Goal: Use online tool/utility: Use online tool/utility

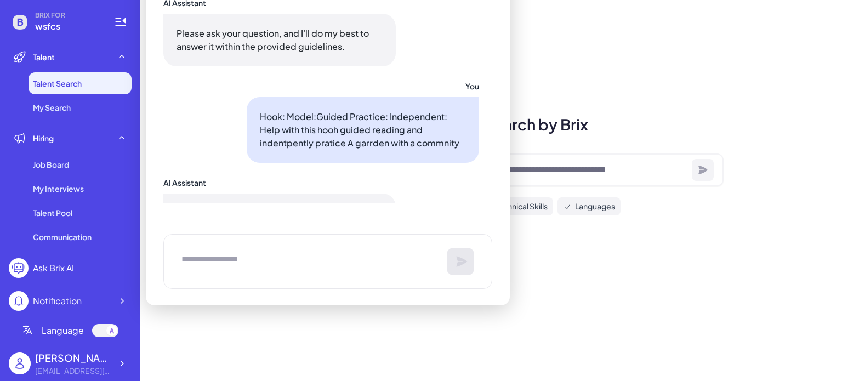
scroll to position [3099, 0]
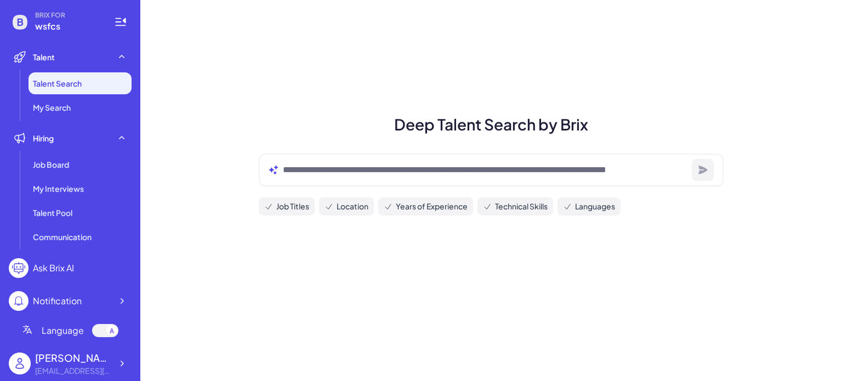
click at [60, 272] on div "Ask Brix AI" at bounding box center [53, 267] width 41 height 13
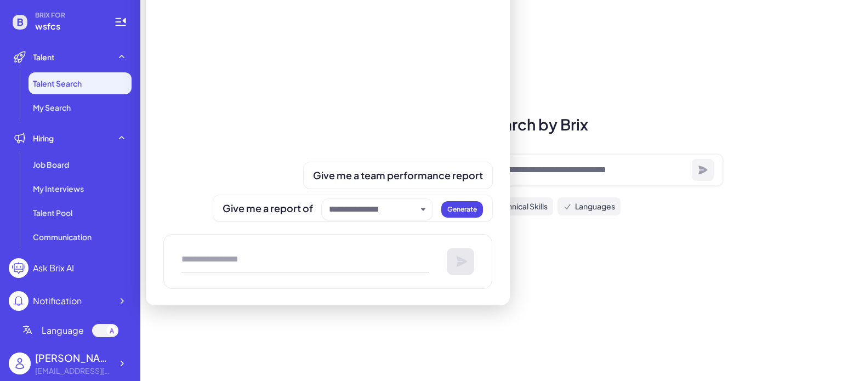
click at [196, 245] on div at bounding box center [327, 261] width 329 height 55
click at [228, 262] on textarea at bounding box center [305, 261] width 248 height 22
paste textarea "*"
type textarea "*"
click at [190, 251] on textarea "*" at bounding box center [305, 261] width 248 height 22
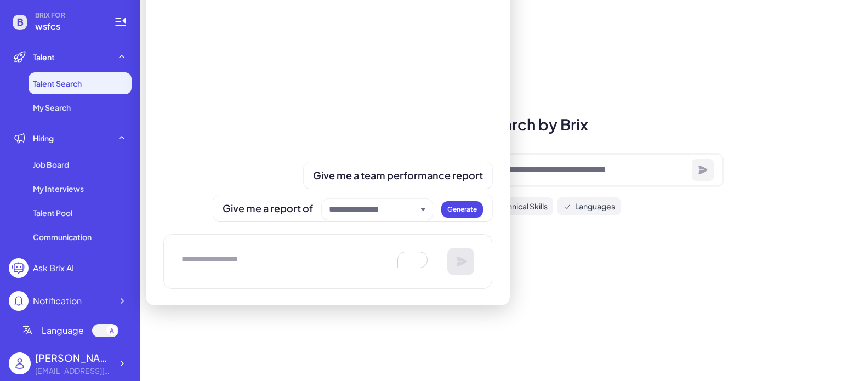
click at [181, 254] on textarea "To enrich screen reader interactions, please activate Accessibility in Grammarl…" at bounding box center [305, 261] width 248 height 22
click at [198, 253] on textarea "To enrich screen reader interactions, please activate Accessibility in Grammarl…" at bounding box center [305, 261] width 248 height 22
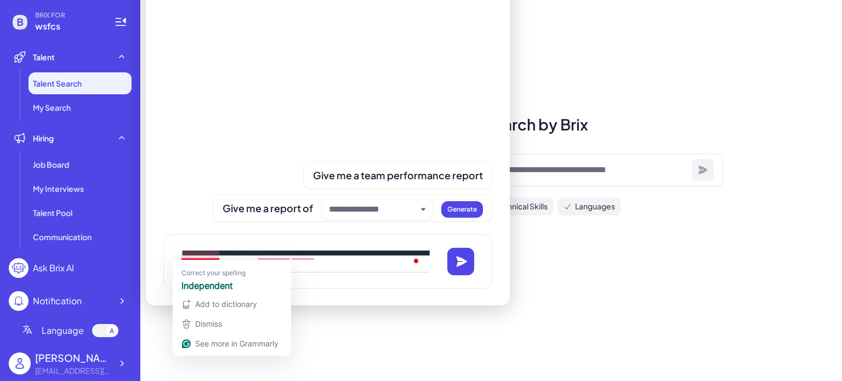
scroll to position [3, 0]
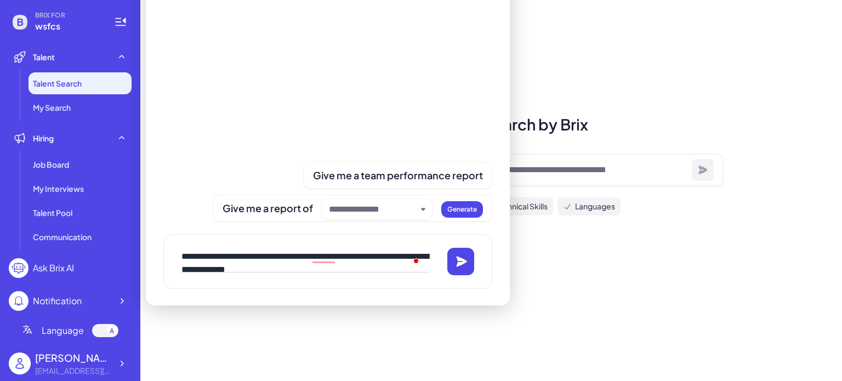
drag, startPoint x: 327, startPoint y: 254, endPoint x: 333, endPoint y: 255, distance: 6.6
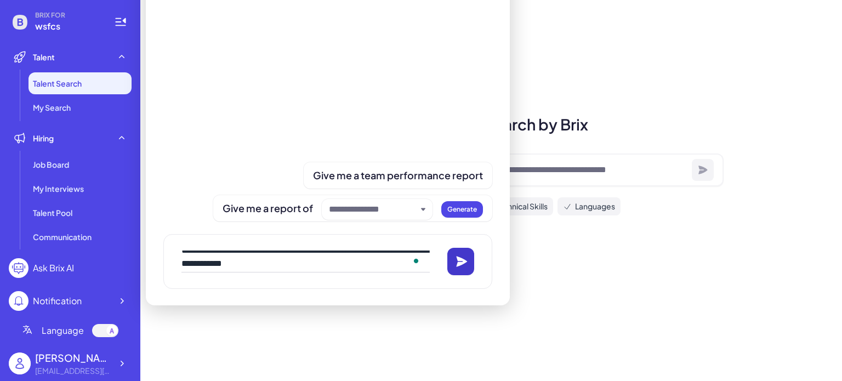
type textarea "**********"
click at [458, 258] on icon at bounding box center [461, 261] width 11 height 10
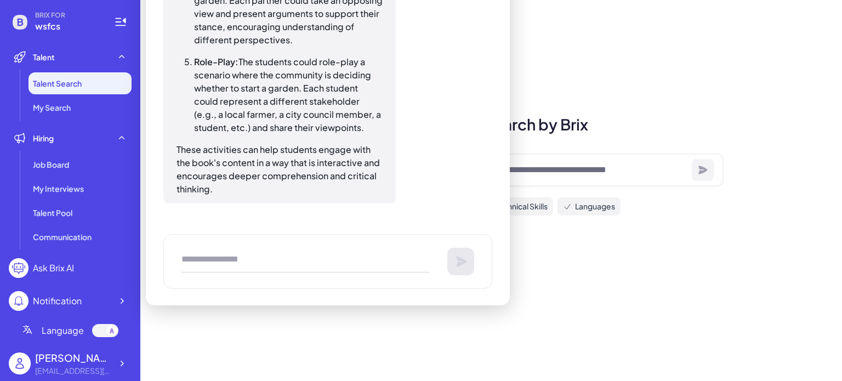
scroll to position [415, 0]
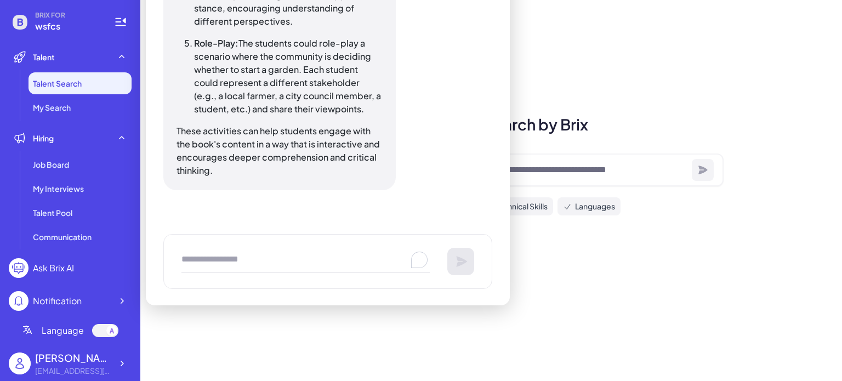
click at [217, 256] on textarea "To enrich screen reader interactions, please activate Accessibility in Grammarl…" at bounding box center [305, 261] width 248 height 22
type textarea "**********"
click at [451, 265] on button at bounding box center [460, 261] width 27 height 27
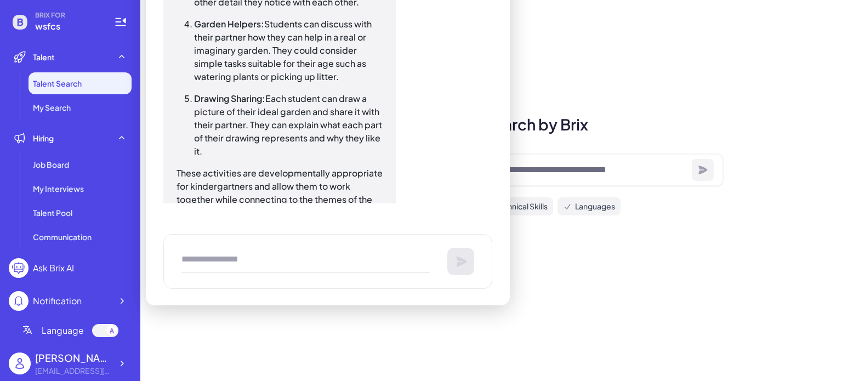
scroll to position [893, 0]
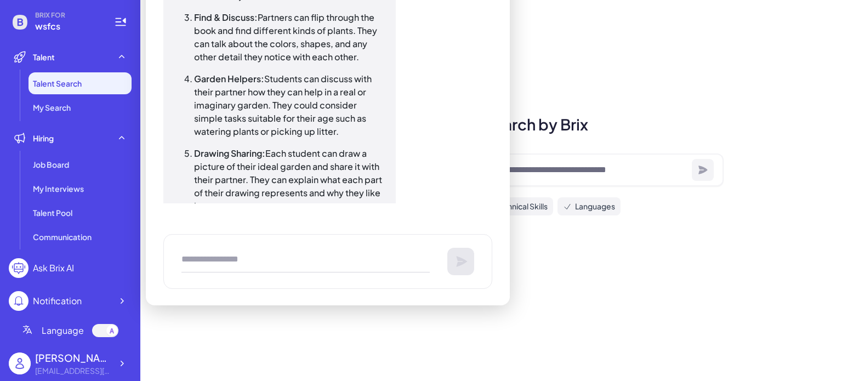
drag, startPoint x: 268, startPoint y: 89, endPoint x: 360, endPoint y: 141, distance: 105.7
click at [360, 138] on p "Garden Helpers: Students can discuss with their partner how they can help in a …" at bounding box center [288, 105] width 188 height 66
copy p "tudents can discuss with their partner how they can help in a real or imaginary…"
click at [448, 75] on div "For kindergarten students, partner activities related to "A Community Garden" c…" at bounding box center [321, 44] width 316 height 487
